Goal: Find specific page/section: Find specific page/section

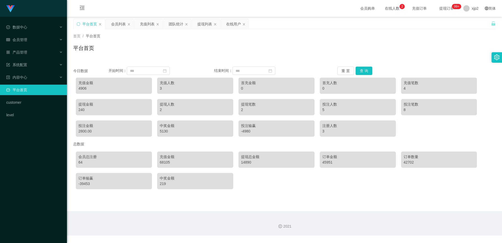
click at [267, 184] on div "会员总注册 64 充值金额 68105 提现总金额 14890 订单金额 45951 订单数量 42702 订单输赢 -39453 中奖金额 219" at bounding box center [284, 170] width 422 height 43
click at [268, 184] on div "会员总注册 64 充值金额 68105 提现总金额 14890 订单金额 45951 订单数量 42702 订单输赢 -39453 中奖金额 219" at bounding box center [284, 170] width 422 height 43
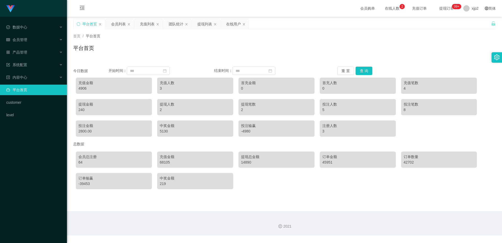
click at [268, 184] on div "会员总注册 64 充值金额 68105 提现总金额 14890 订单金额 45951 订单数量 42702 订单输赢 -39453 中奖金额 219" at bounding box center [284, 170] width 422 height 43
click at [23, 39] on span "会员管理" at bounding box center [16, 40] width 21 height 4
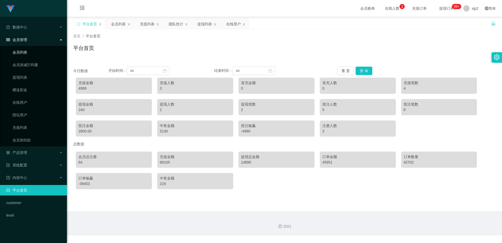
click at [19, 53] on link "会员列表" at bounding box center [38, 52] width 50 height 10
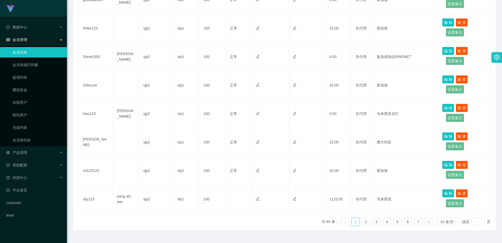
scroll to position [221, 0]
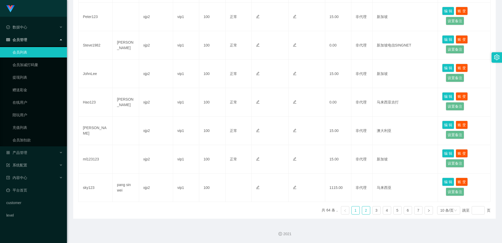
click at [364, 212] on link "2" at bounding box center [366, 210] width 8 height 8
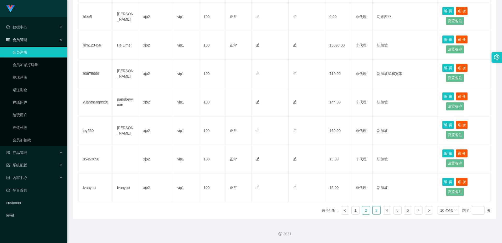
click at [372, 212] on link "3" at bounding box center [376, 210] width 8 height 8
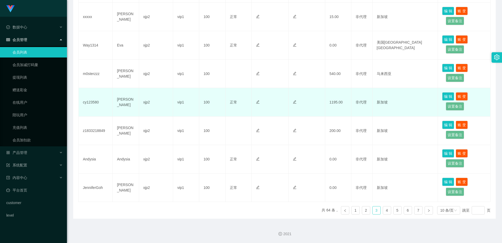
scroll to position [90, 0]
